Goal: Task Accomplishment & Management: Use online tool/utility

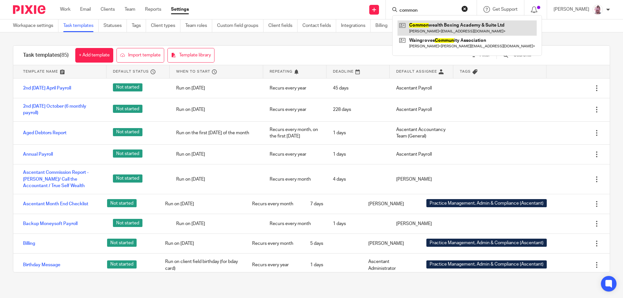
type input "common"
click at [484, 26] on link at bounding box center [466, 27] width 139 height 15
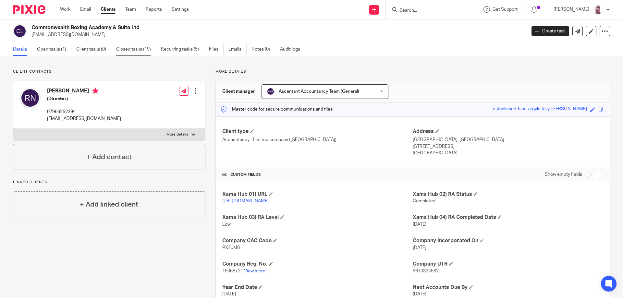
click at [133, 48] on link "Closed tasks (19)" at bounding box center [136, 49] width 40 height 13
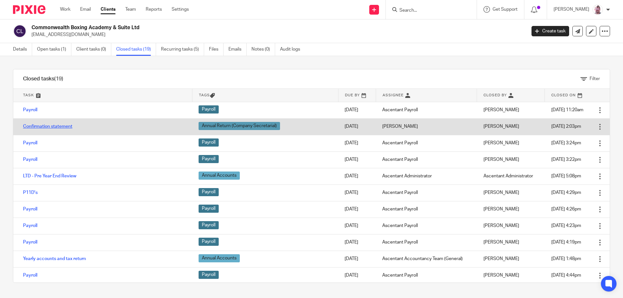
click at [66, 125] on link "Confirmation statement" at bounding box center [47, 126] width 49 height 5
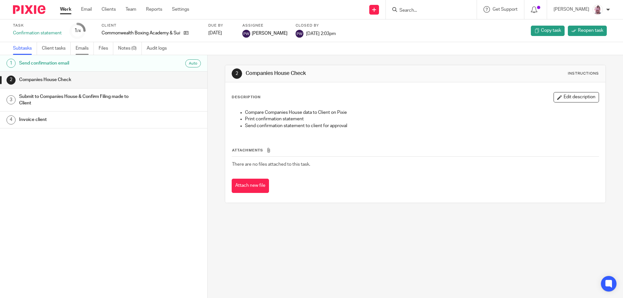
click at [88, 48] on link "Emails" at bounding box center [85, 48] width 18 height 13
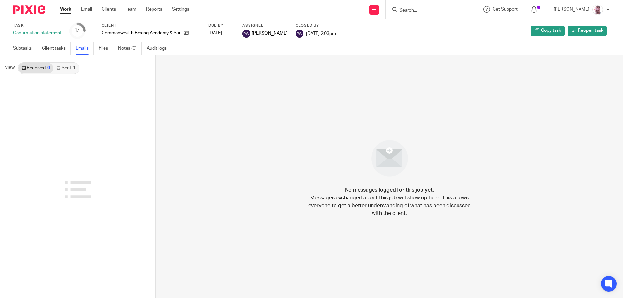
click at [73, 67] on div "1" at bounding box center [74, 68] width 3 height 5
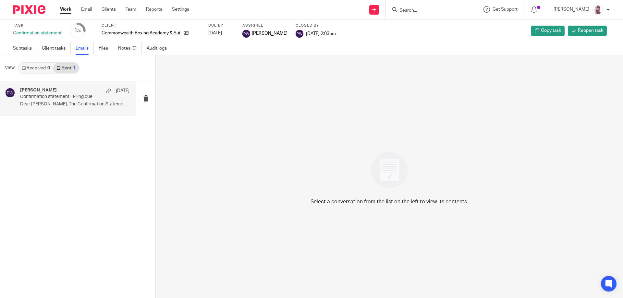
click at [82, 105] on p "Dear Rajinder, The Confirmation Statement..." at bounding box center [74, 105] width 109 height 6
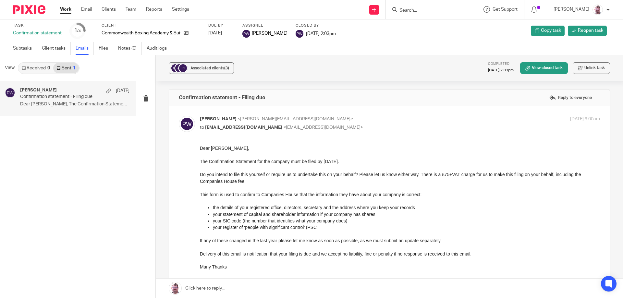
click at [455, 9] on input "Search" at bounding box center [428, 11] width 58 height 6
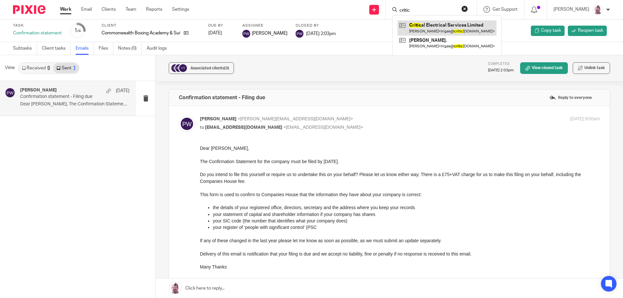
type input "critic"
click at [440, 25] on link at bounding box center [446, 27] width 99 height 15
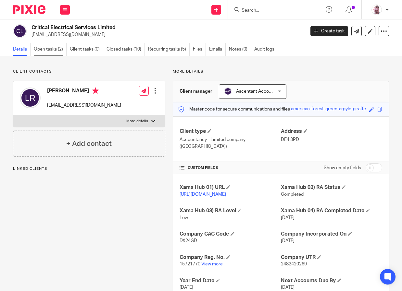
click at [58, 45] on link "Open tasks (2)" at bounding box center [50, 49] width 33 height 13
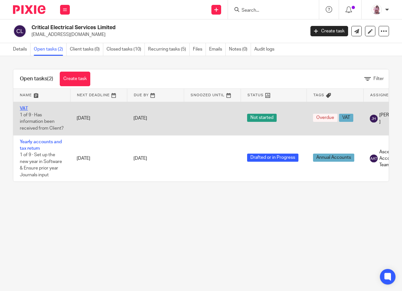
click at [23, 108] on link "VAT" at bounding box center [24, 108] width 8 height 5
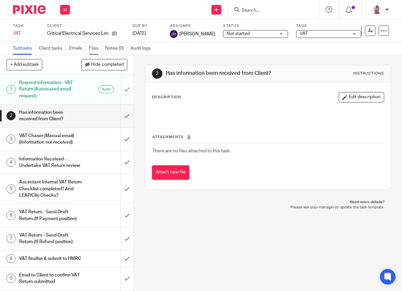
click at [94, 49] on link "Files" at bounding box center [95, 48] width 13 height 13
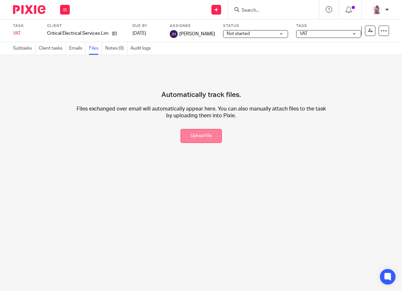
click at [191, 130] on button "Upload file" at bounding box center [200, 136] width 41 height 14
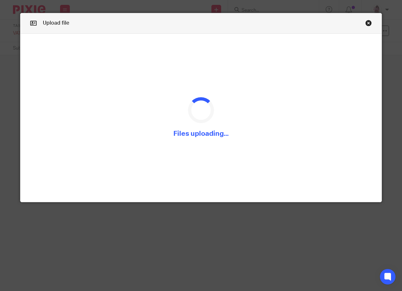
click at [291, 24] on div "Upload file" at bounding box center [200, 23] width 361 height 20
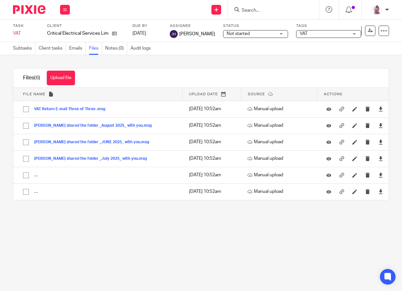
click at [93, 232] on main "Task VAT Save VAT 1 /9 Client Critical Electrical Services Limited Due by [DATE…" at bounding box center [201, 145] width 402 height 291
